Goal: Check status

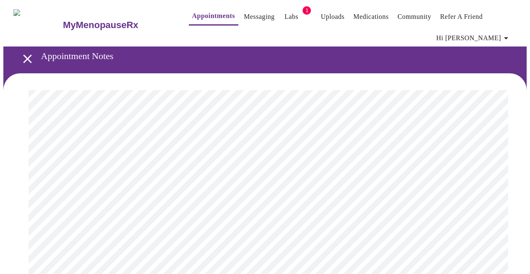
scroll to position [35, 0]
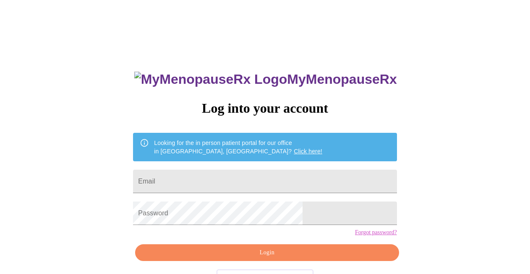
scroll to position [29, 0]
